Goal: Task Accomplishment & Management: Manage account settings

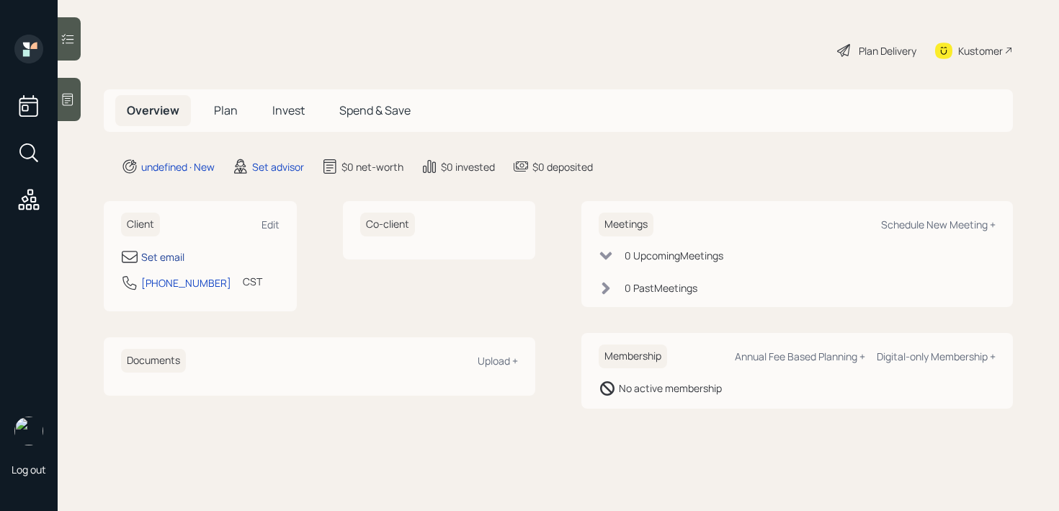
click at [167, 259] on div "Set email" at bounding box center [162, 256] width 43 height 15
select select "America/[GEOGRAPHIC_DATA]"
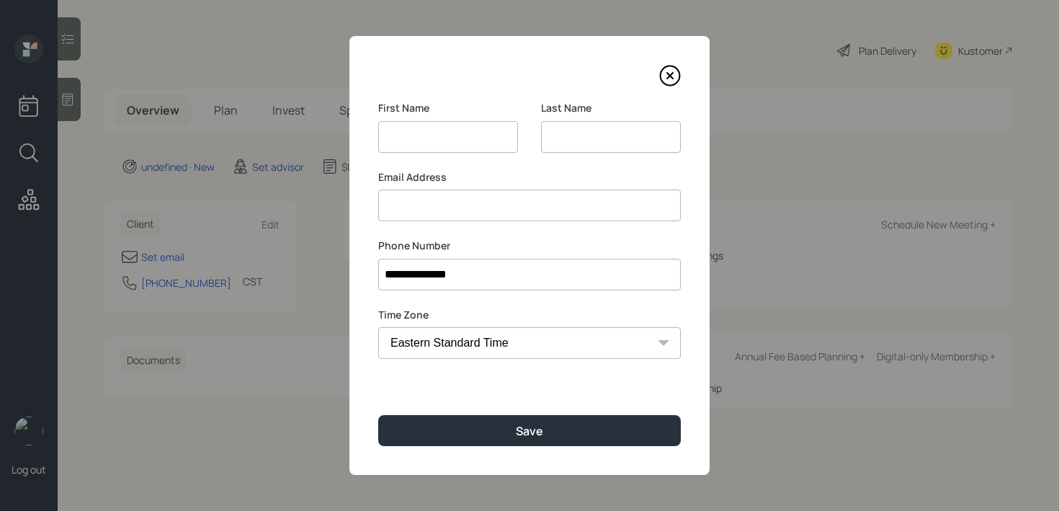
type input "[PHONE_NUMBER]"
type input "[PERSON_NAME]"
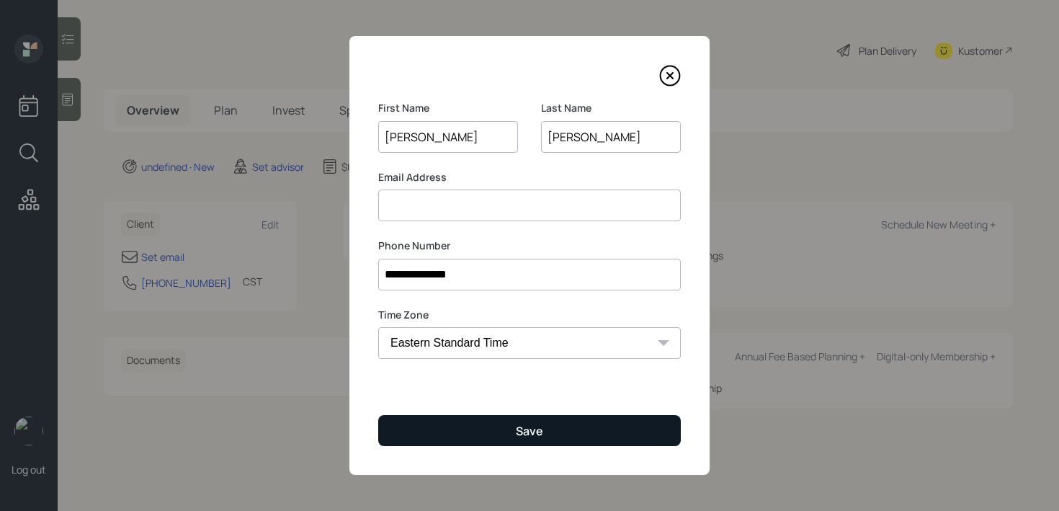
type input "[PERSON_NAME]"
click at [573, 440] on button "Save" at bounding box center [529, 430] width 302 height 31
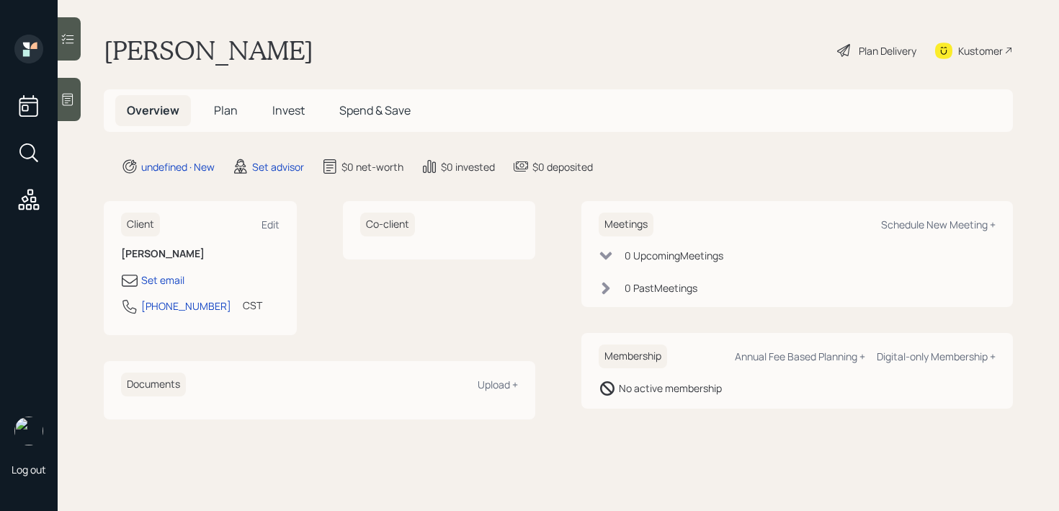
click at [66, 107] on div at bounding box center [69, 99] width 23 height 43
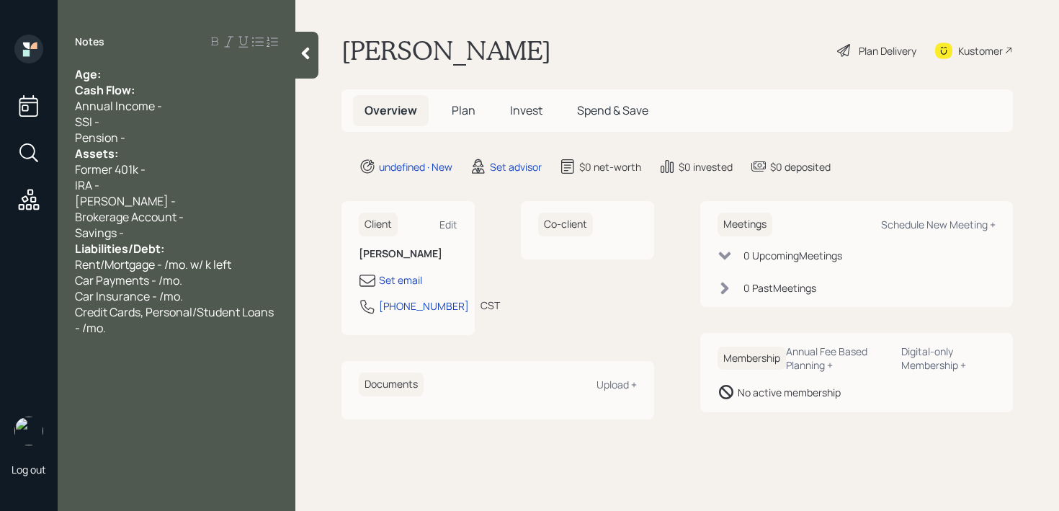
click at [200, 70] on div "Age:" at bounding box center [176, 74] width 203 height 16
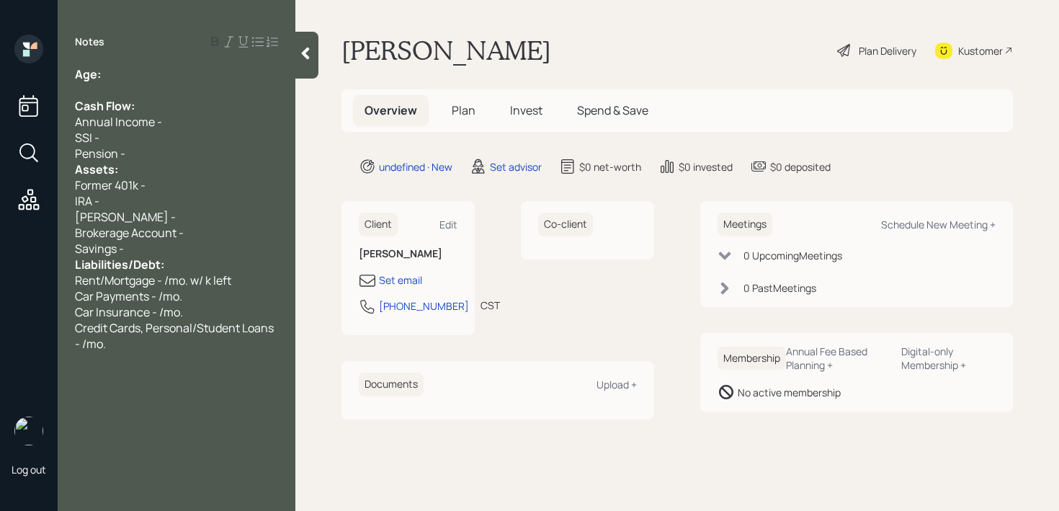
click at [184, 157] on div "Pension -" at bounding box center [176, 153] width 203 height 16
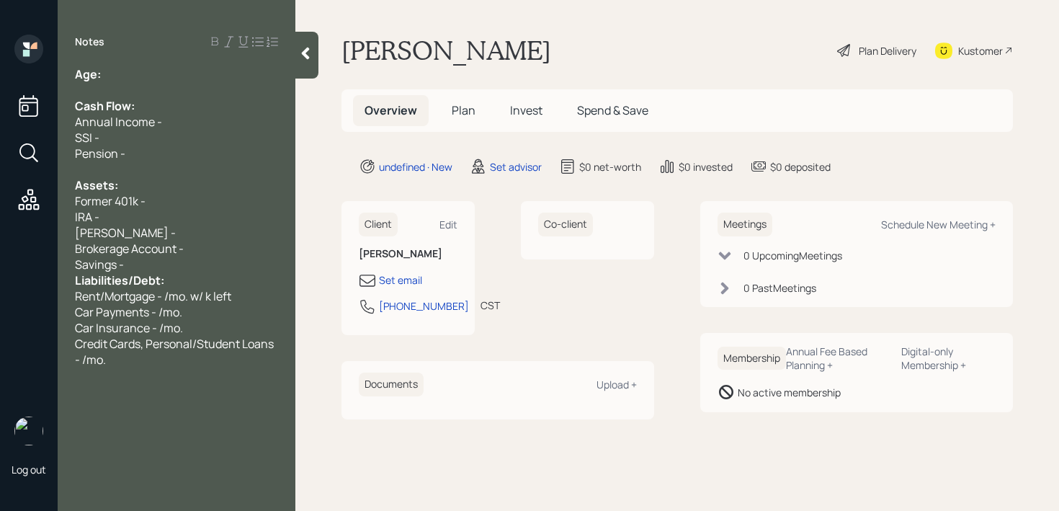
click at [194, 264] on div "Savings -" at bounding box center [176, 264] width 203 height 16
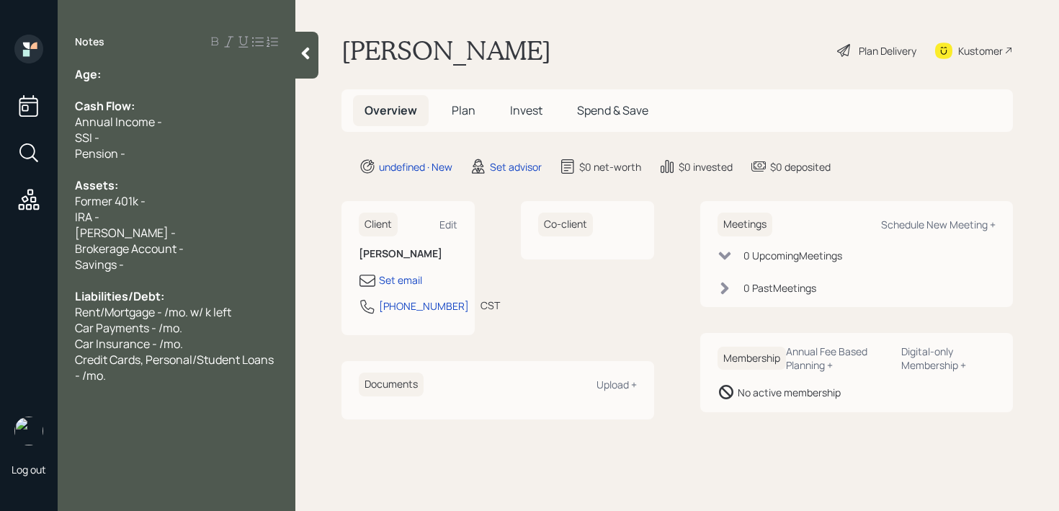
click at [173, 44] on div "Notes" at bounding box center [177, 42] width 238 height 14
click at [173, 77] on div "Age:" at bounding box center [176, 74] width 203 height 16
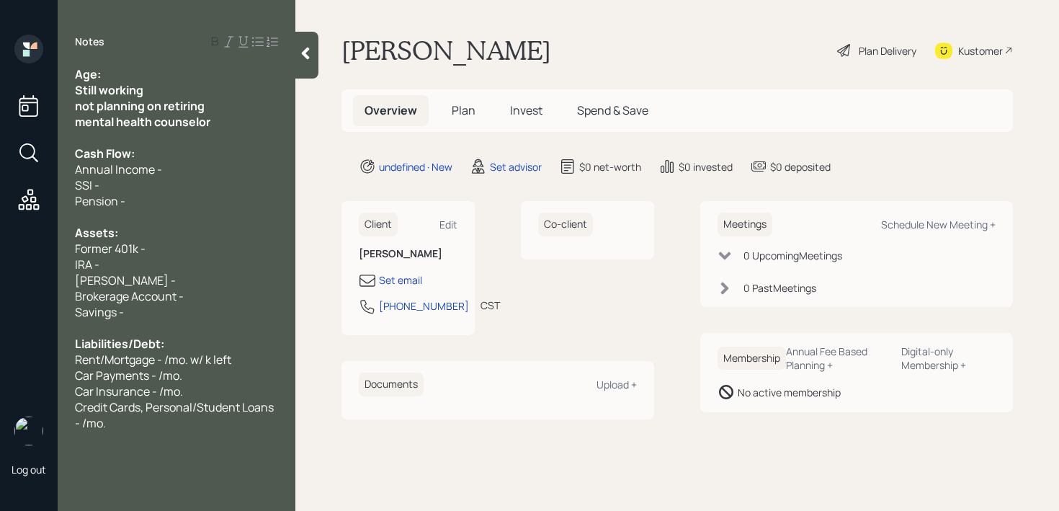
click at [206, 79] on div "Age:" at bounding box center [176, 74] width 203 height 16
drag, startPoint x: 228, startPoint y: 130, endPoint x: 71, endPoint y: 86, distance: 163.0
click at [71, 86] on div "Age: Still working not planning on retiring mental health counselor Cash Flow: …" at bounding box center [177, 248] width 238 height 364
click at [132, 81] on div "Age:" at bounding box center [176, 74] width 203 height 16
drag, startPoint x: 153, startPoint y: 73, endPoint x: 107, endPoint y: 72, distance: 45.4
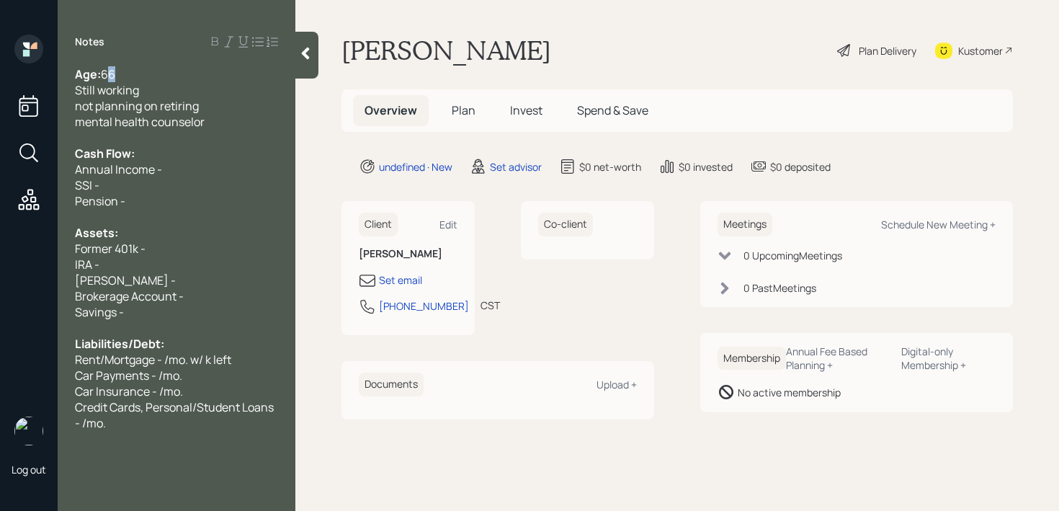
click at [107, 72] on div "Age: [DEMOGRAPHIC_DATA]" at bounding box center [176, 74] width 203 height 16
click at [131, 100] on span "not planning on retiring" at bounding box center [137, 106] width 124 height 16
click at [144, 168] on span "Annual Income -" at bounding box center [118, 169] width 87 height 16
